Goal: Transaction & Acquisition: Purchase product/service

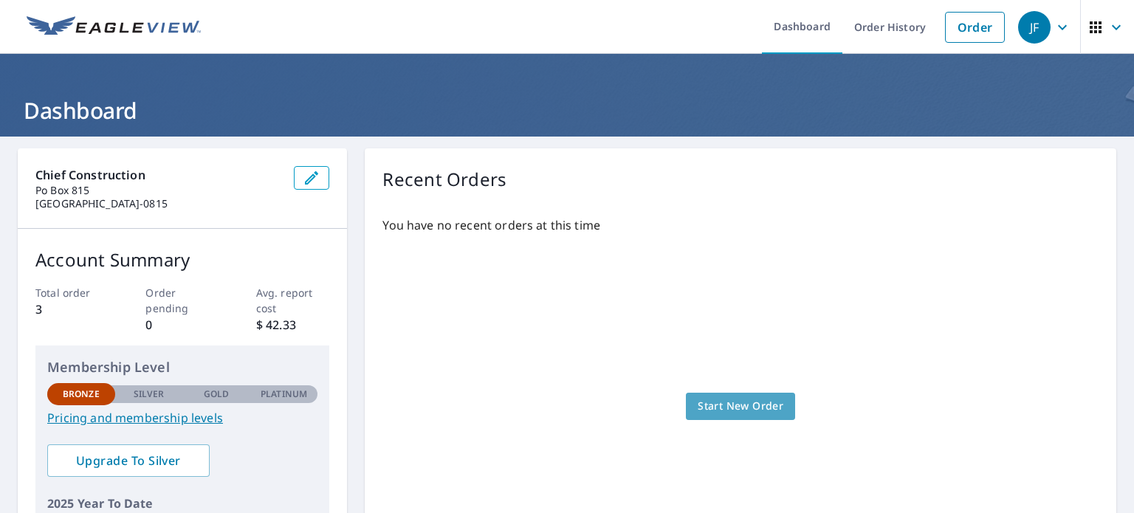
click at [743, 405] on span "Start New Order" at bounding box center [741, 406] width 86 height 18
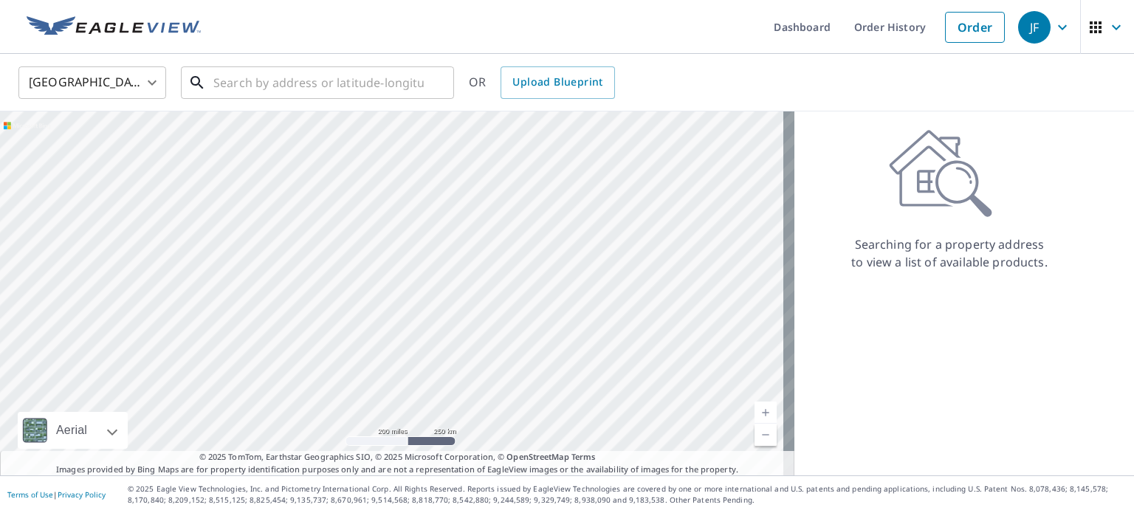
click at [253, 82] on input "text" at bounding box center [318, 82] width 210 height 41
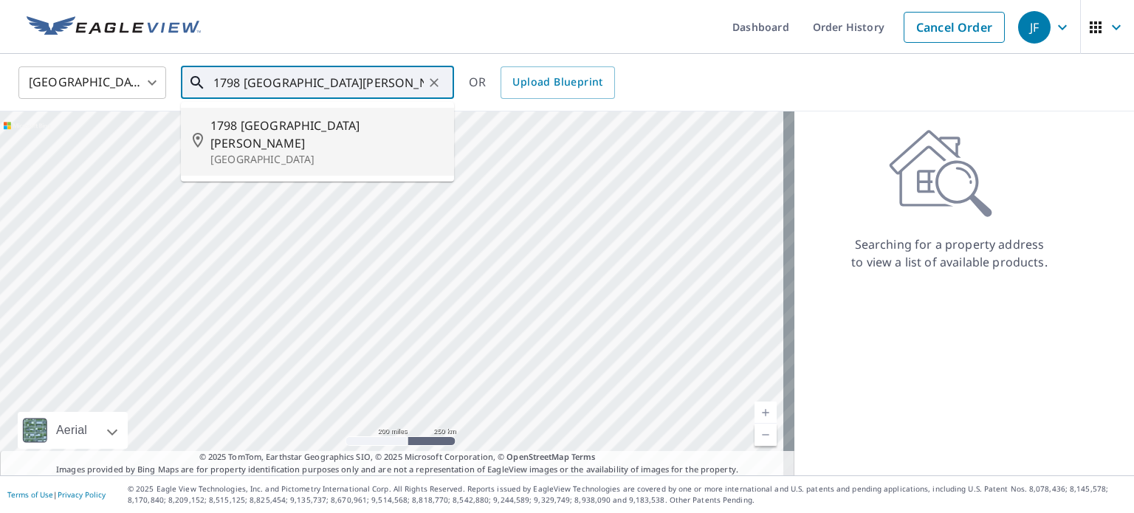
click at [282, 152] on p "[GEOGRAPHIC_DATA]" at bounding box center [326, 159] width 232 height 15
type input "[STREET_ADDRESS][PERSON_NAME]"
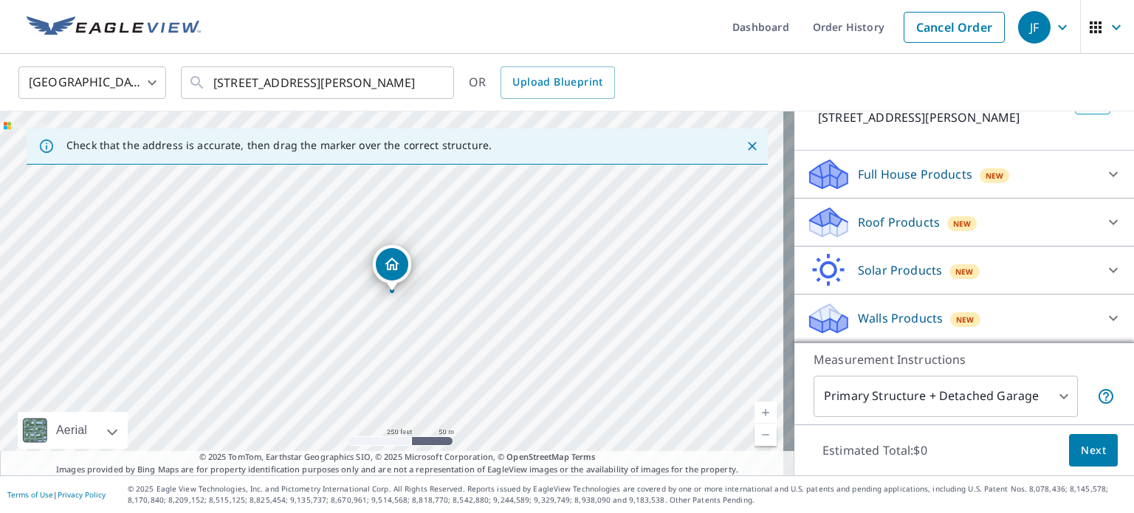
scroll to position [130, 0]
click at [924, 179] on p "Full House Products" at bounding box center [915, 174] width 114 height 18
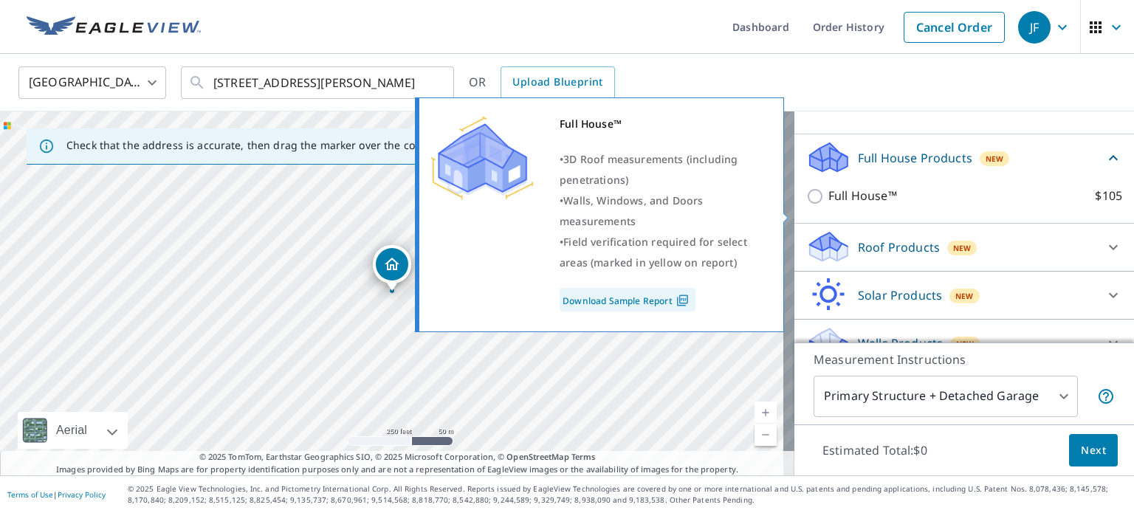
click at [809, 205] on input "Full House™ $105" at bounding box center [817, 197] width 22 height 18
checkbox input "true"
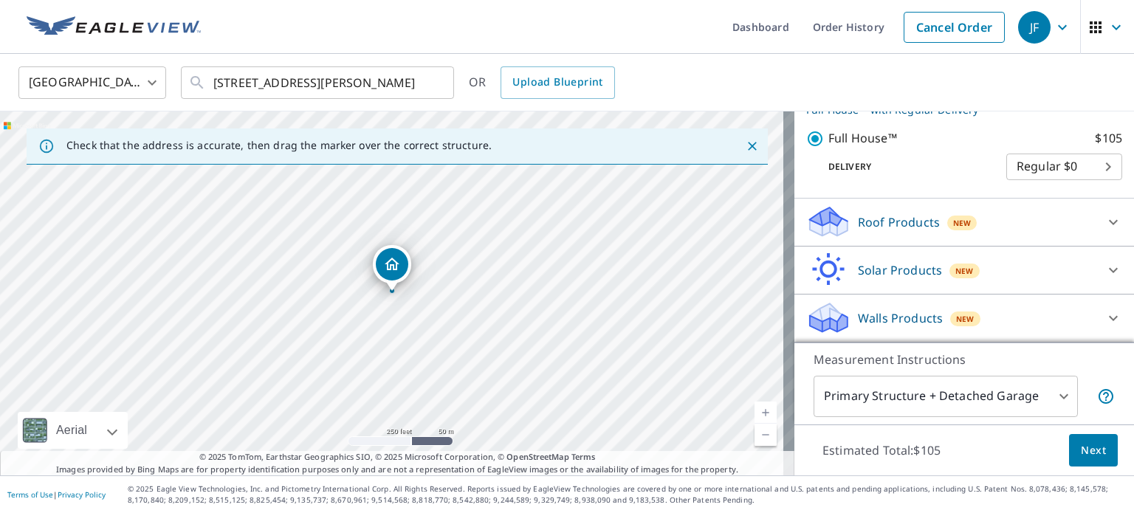
scroll to position [227, 0]
click at [872, 227] on p "Roof Products" at bounding box center [899, 222] width 82 height 18
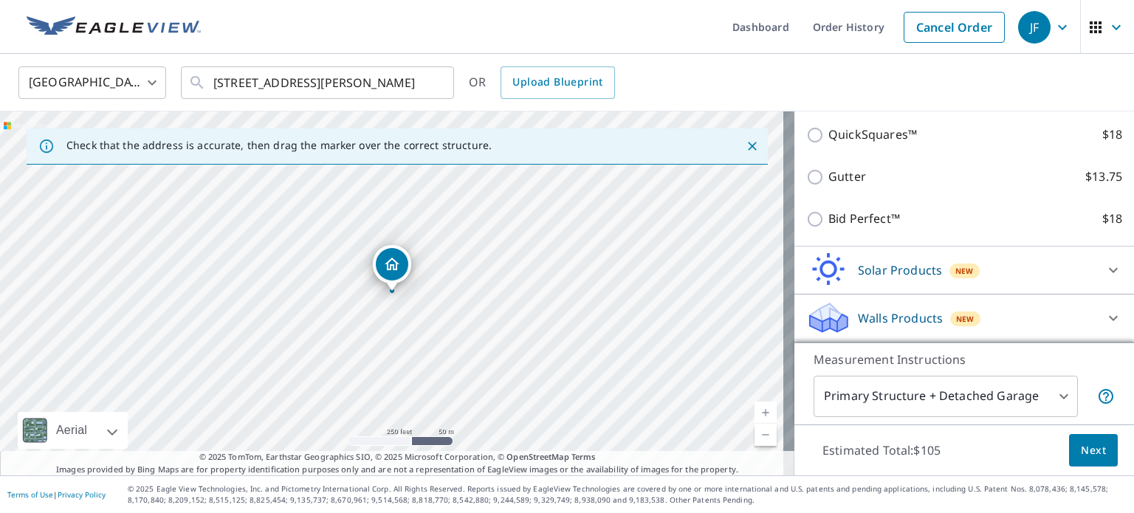
scroll to position [393, 0]
click at [950, 318] on div "New" at bounding box center [965, 319] width 30 height 15
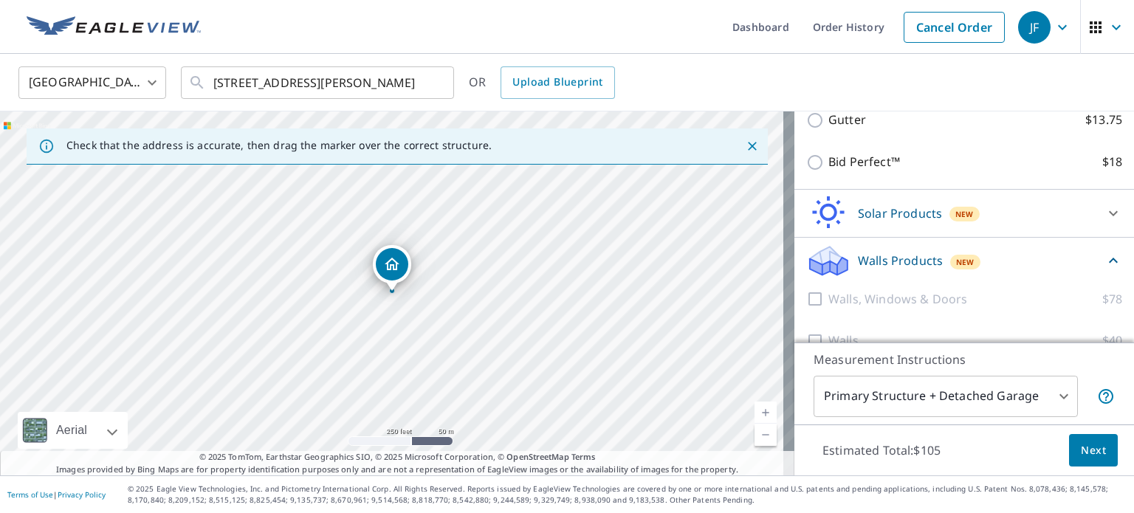
scroll to position [475, 0]
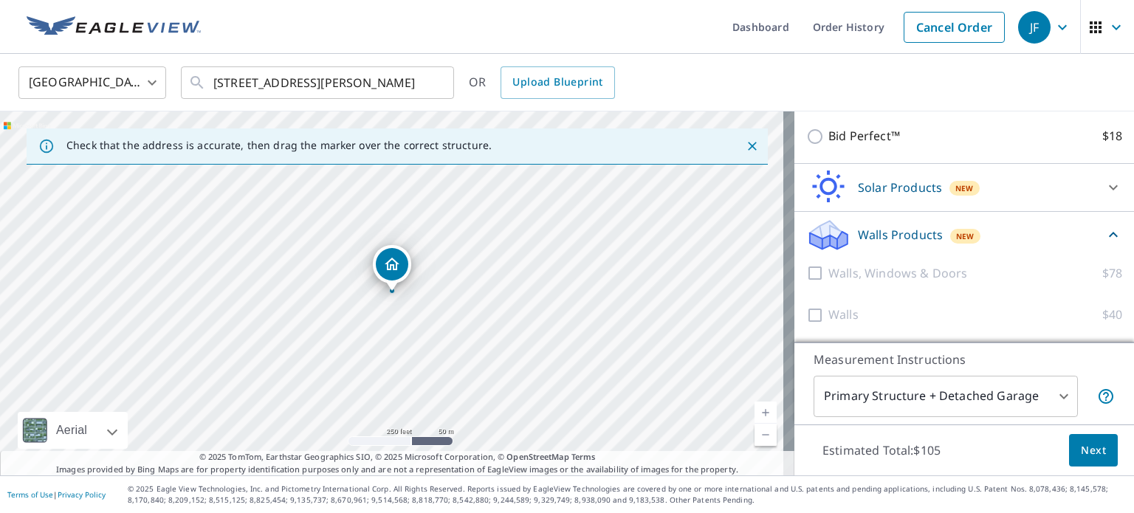
click at [1105, 238] on icon at bounding box center [1114, 235] width 18 height 18
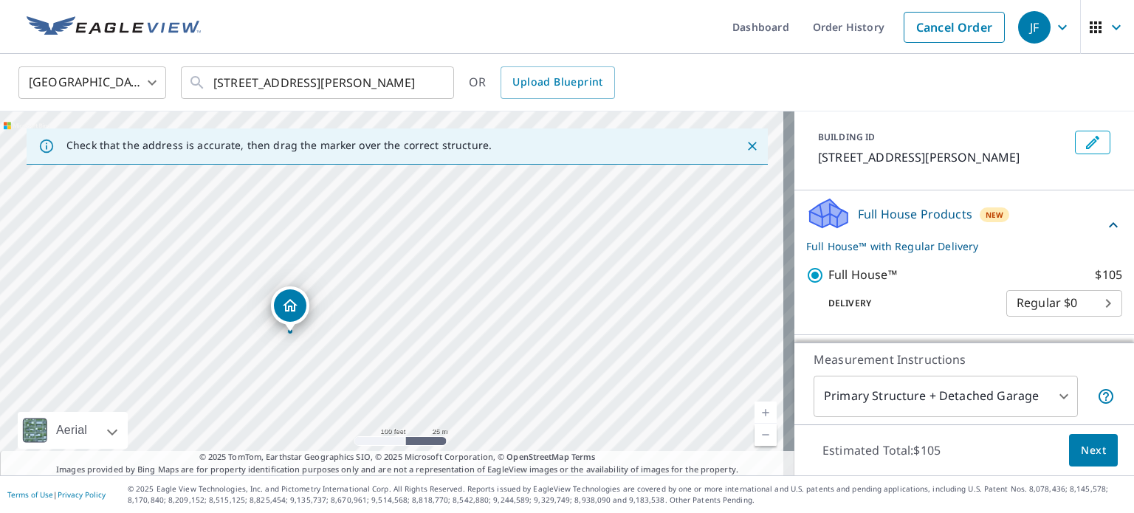
scroll to position [221, 0]
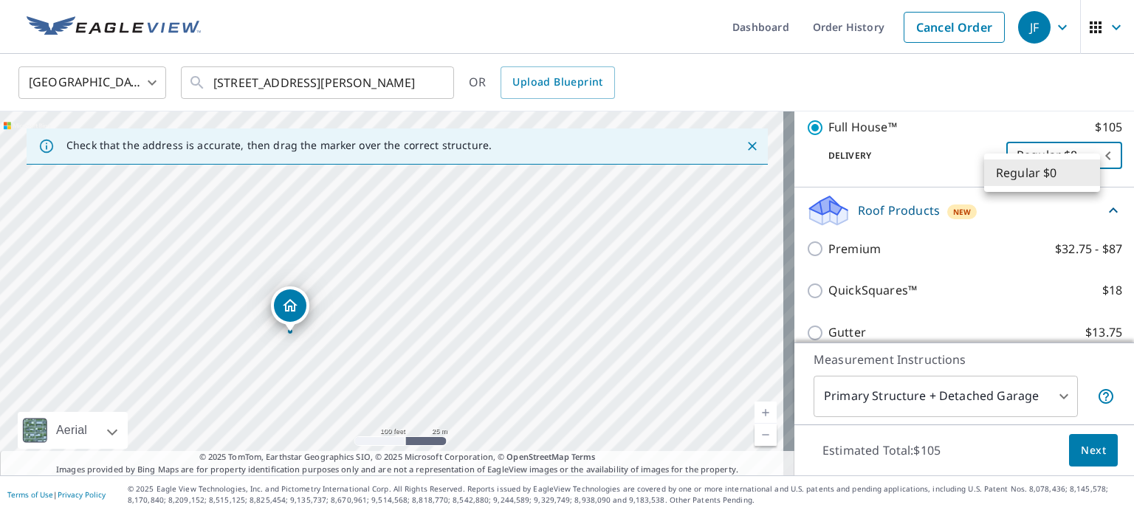
click at [1058, 179] on body "JF JF Dashboard Order History Cancel Order JF [GEOGRAPHIC_DATA] [GEOGRAPHIC_DAT…" at bounding box center [567, 256] width 1134 height 513
click at [947, 196] on div at bounding box center [567, 256] width 1134 height 513
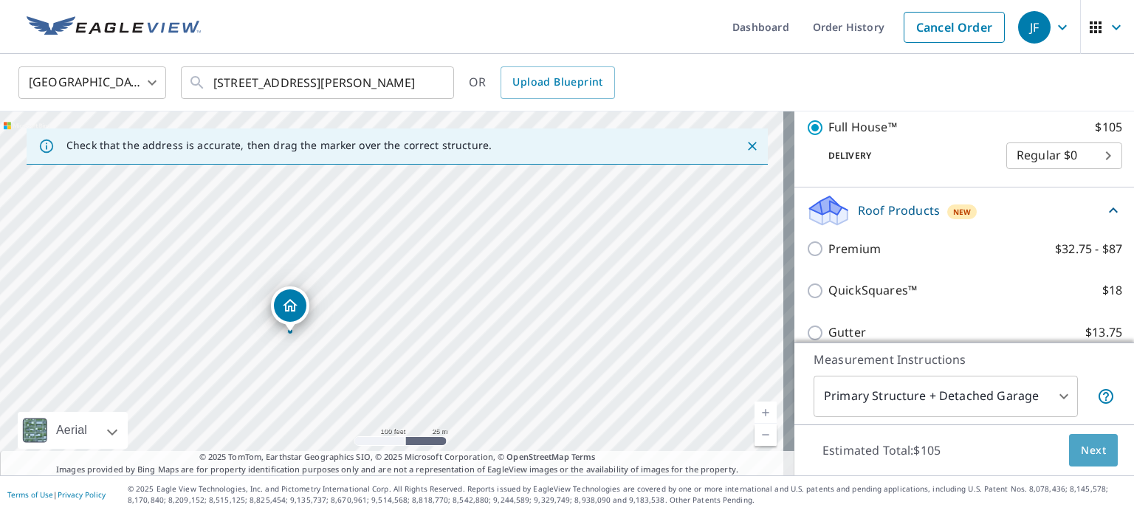
click at [1081, 456] on span "Next" at bounding box center [1093, 451] width 25 height 18
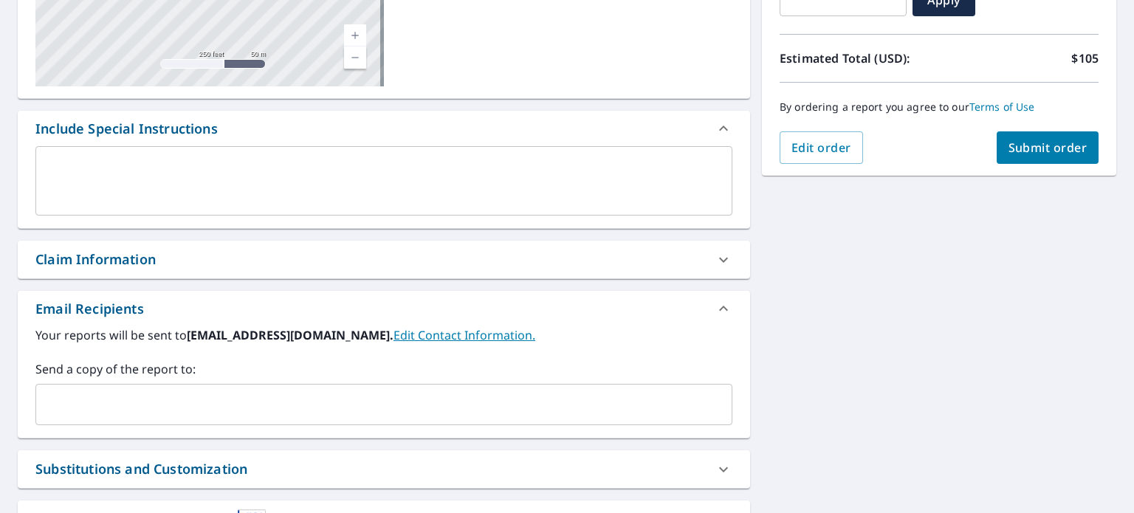
scroll to position [415, 0]
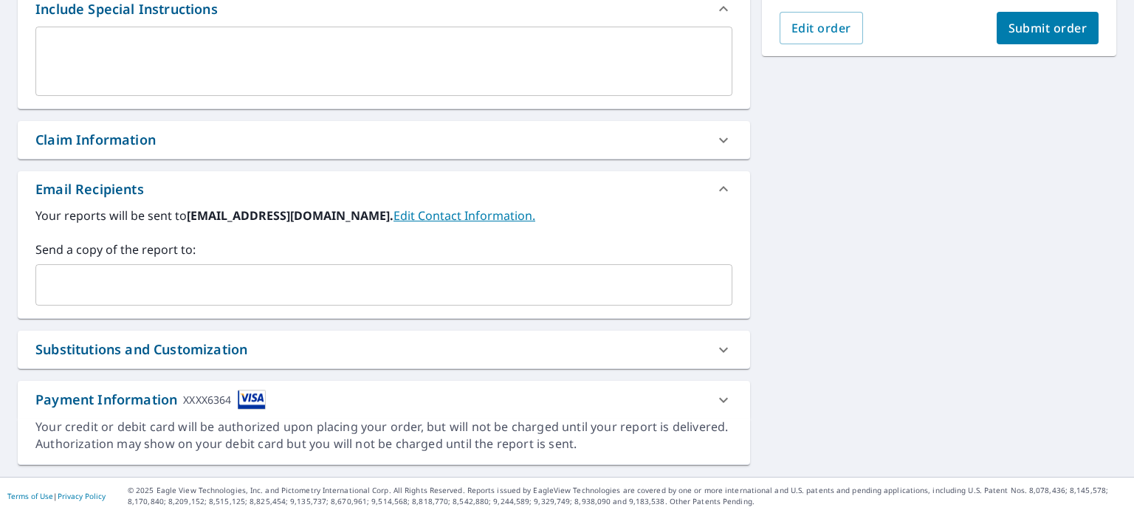
click at [391, 284] on input "text" at bounding box center [373, 285] width 662 height 28
click at [967, 413] on div "[STREET_ADDRESS][PERSON_NAME] A standard road map Aerial A detailed look from a…" at bounding box center [567, 99] width 1134 height 755
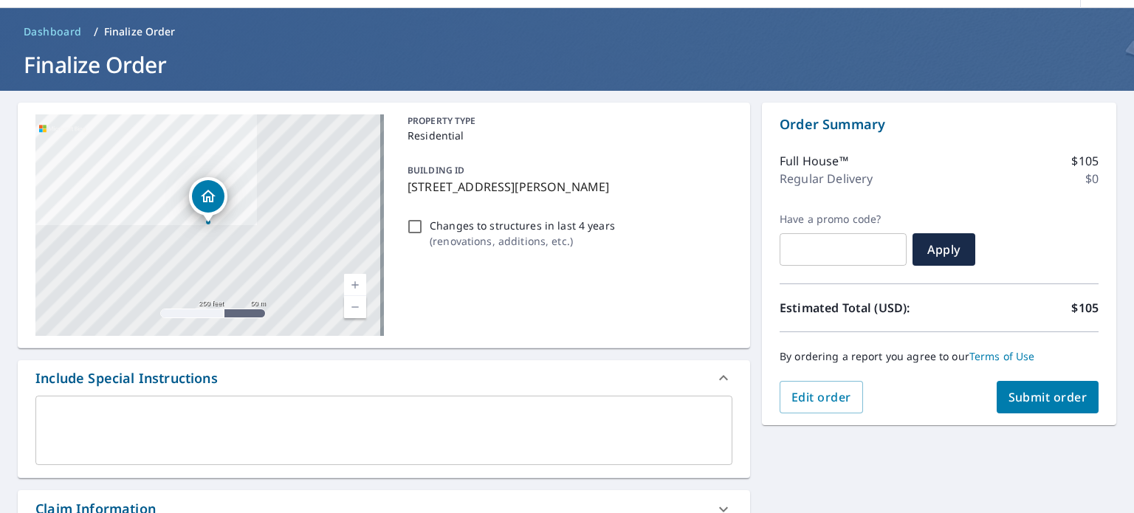
click at [1045, 402] on span "Submit order" at bounding box center [1048, 397] width 79 height 16
